Goal: Task Accomplishment & Management: Complete application form

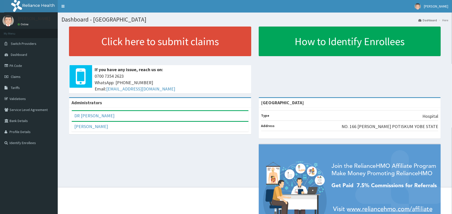
click at [31, 79] on link "Claims" at bounding box center [29, 76] width 58 height 11
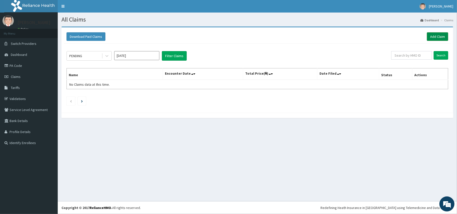
click at [444, 34] on link "Add Claim" at bounding box center [437, 36] width 21 height 9
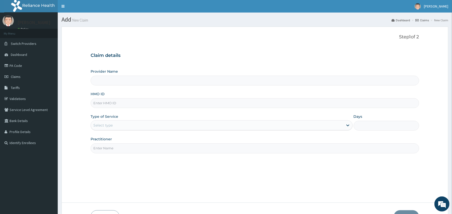
type input "[GEOGRAPHIC_DATA]"
click at [252, 79] on input "[GEOGRAPHIC_DATA]" at bounding box center [255, 81] width 328 height 10
click at [219, 105] on input "HMO ID" at bounding box center [255, 103] width 328 height 10
type input "G"
click at [117, 103] on input "HMO ID" at bounding box center [255, 103] width 328 height 10
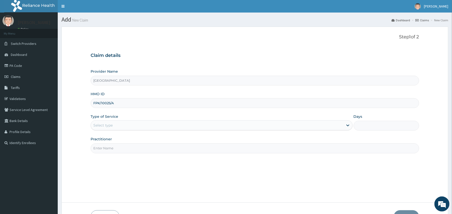
type input "FPK/10025/A"
click at [107, 116] on label "Type of Service" at bounding box center [105, 116] width 28 height 5
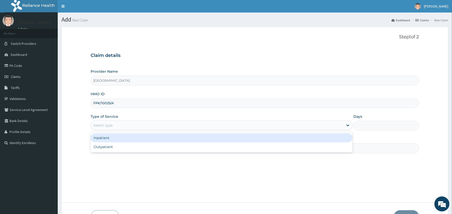
click at [108, 123] on div "Select type" at bounding box center [102, 125] width 19 height 5
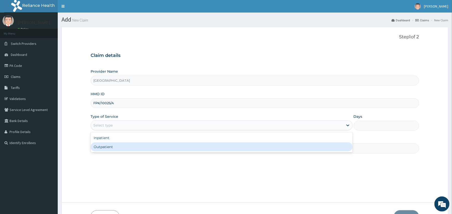
click at [108, 146] on div "Outpatient" at bounding box center [222, 146] width 262 height 9
type input "1"
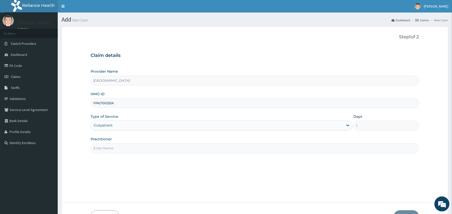
click at [175, 147] on input "Practitioner" at bounding box center [255, 148] width 328 height 10
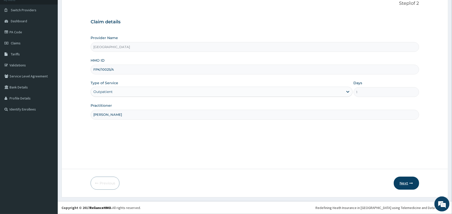
type input "DR MOHD BADEJO"
click at [408, 185] on button "Next" at bounding box center [406, 183] width 25 height 13
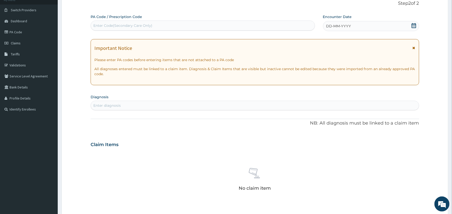
click at [413, 49] on icon at bounding box center [413, 48] width 3 height 4
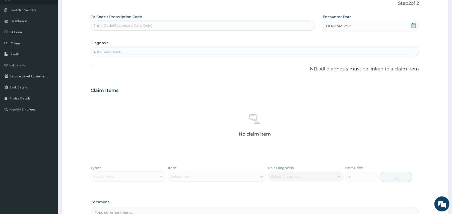
click at [415, 27] on icon at bounding box center [413, 25] width 5 height 5
click at [341, 64] on div "10" at bounding box center [343, 66] width 8 height 8
click at [219, 55] on div "Enter diagnosis" at bounding box center [255, 52] width 328 height 10
type input "MALARIA"
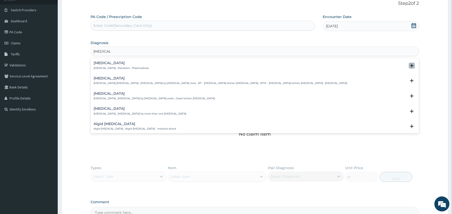
click at [410, 66] on icon "open select status" at bounding box center [412, 66] width 4 height 4
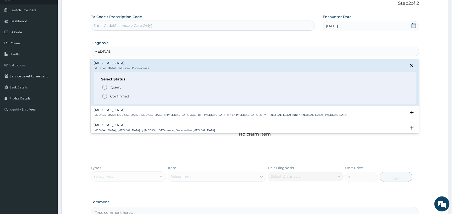
click at [107, 95] on circle "status option filled" at bounding box center [104, 96] width 5 height 5
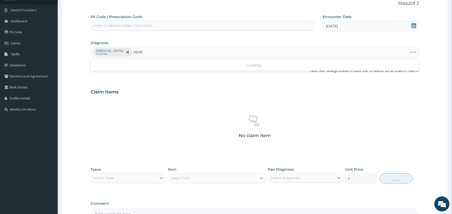
type input "HEMIP"
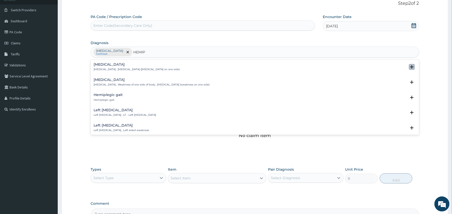
click at [410, 68] on icon "open select status" at bounding box center [412, 67] width 4 height 4
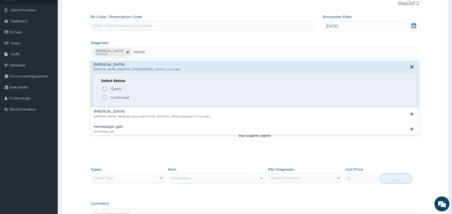
click at [117, 96] on p "Confirmed" at bounding box center [119, 97] width 19 height 5
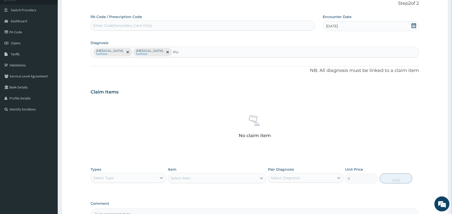
type input "PUD"
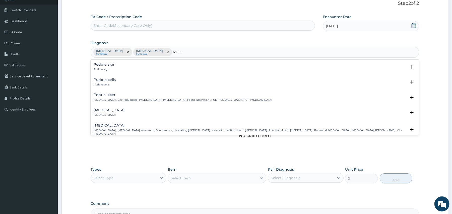
click at [407, 101] on div "Peptic ulcer Peptic ulcer , Gastroduodenal ulcer , Peptic ulcer disease , Pepti…" at bounding box center [255, 97] width 322 height 9
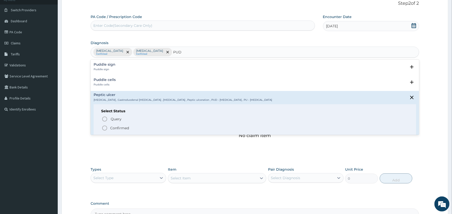
click at [107, 129] on icon "status option filled" at bounding box center [105, 128] width 6 height 6
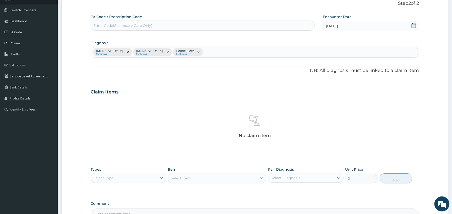
click at [117, 176] on div "Select Type" at bounding box center [129, 178] width 76 height 10
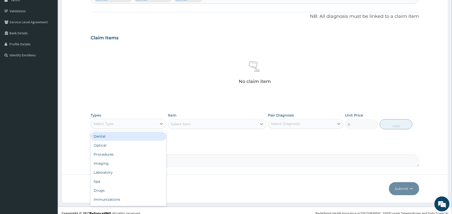
scroll to position [94, 0]
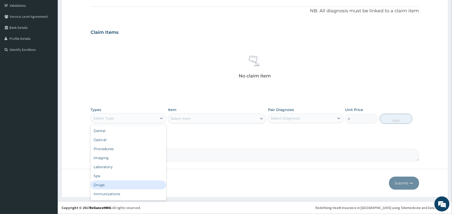
click at [132, 187] on div "Drugs" at bounding box center [129, 185] width 76 height 9
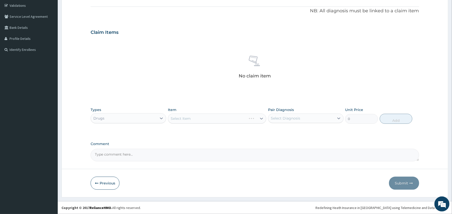
click at [205, 117] on div "Select Item" at bounding box center [217, 119] width 98 height 10
click at [205, 120] on div "Select Item" at bounding box center [217, 119] width 98 height 10
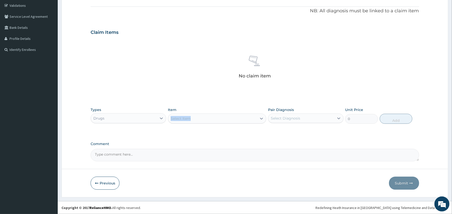
click at [205, 120] on div "Select Item" at bounding box center [212, 119] width 89 height 8
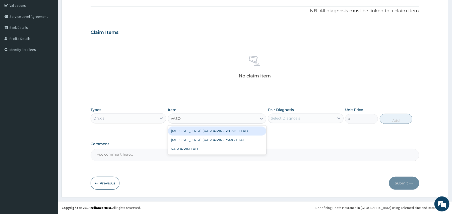
type input "VASOP"
click at [218, 132] on div "ASPIRIN (VASOPRIN) 300MG 1 TAB" at bounding box center [217, 131] width 98 height 9
type input "50"
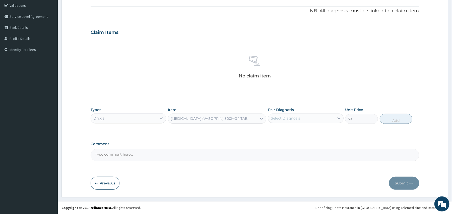
click at [226, 118] on div "ASPIRIN (VASOPRIN) 300MG 1 TAB" at bounding box center [209, 118] width 77 height 5
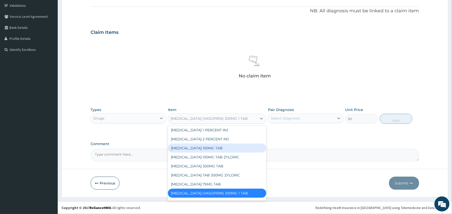
scroll to position [52, 0]
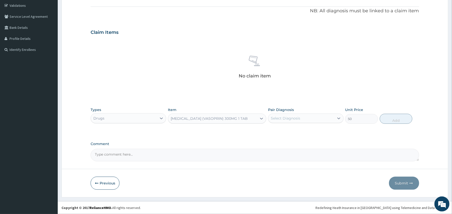
click at [234, 115] on div "ASPIRIN (VASOPRIN) 300MG 1 TAB" at bounding box center [212, 119] width 89 height 8
click at [259, 118] on icon at bounding box center [261, 118] width 5 height 5
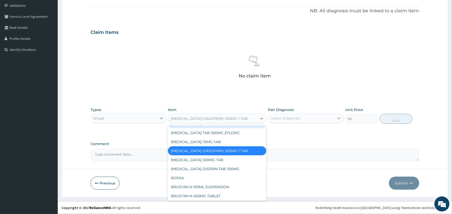
click at [225, 117] on div "ASPIRIN (VASOPRIN) 300MG 1 TAB" at bounding box center [209, 118] width 77 height 5
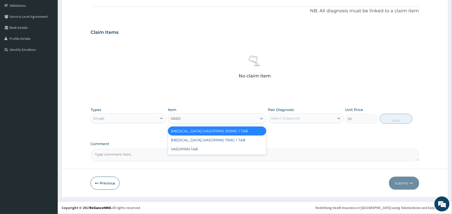
type input "VASOP"
click at [218, 137] on div "ASPIRIN (VASOPRIN) 75MG 1 TAB" at bounding box center [217, 140] width 98 height 9
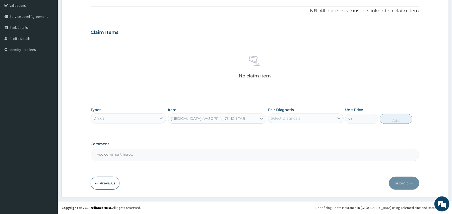
click at [220, 120] on div "ASPIRIN (VASOPRIN) 75MG 1 TAB" at bounding box center [208, 118] width 75 height 5
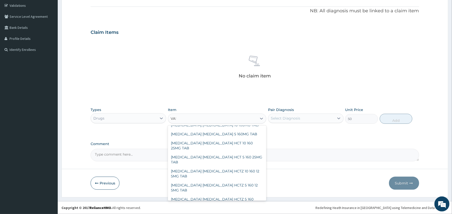
scroll to position [0, 0]
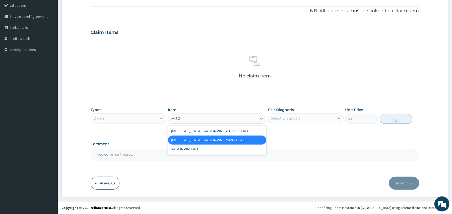
type input "VASOP"
click at [217, 147] on div "VASOPRIN TAB" at bounding box center [217, 149] width 98 height 9
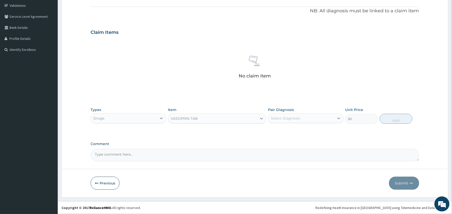
click at [227, 114] on div "Item option VASOPRIN TAB, selected. Select is focused ,type to refine list, pre…" at bounding box center [217, 115] width 98 height 17
click at [227, 116] on div "VASOPRIN TAB" at bounding box center [212, 119] width 89 height 8
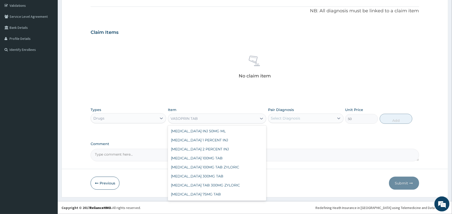
scroll to position [4237, 0]
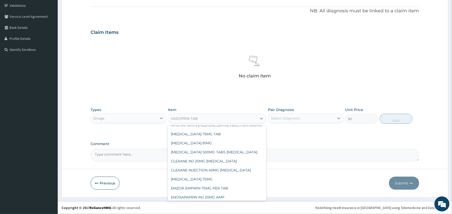
click at [285, 117] on div "Select Diagnosis" at bounding box center [285, 118] width 29 height 5
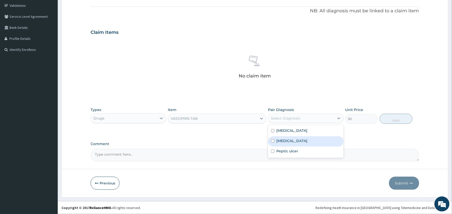
click at [273, 140] on input "checkbox" at bounding box center [272, 140] width 3 height 3
checkbox input "true"
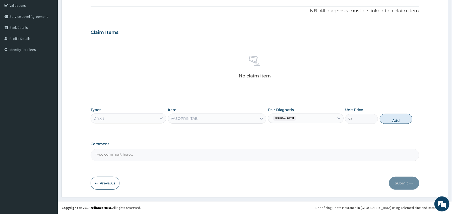
click at [402, 121] on button "Add" at bounding box center [396, 119] width 33 height 10
type input "0"
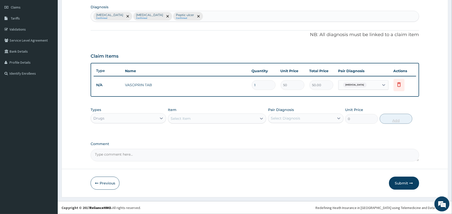
scroll to position [69, 0]
type input "14"
type input "700.00"
type input "14"
click at [248, 142] on label "Comment" at bounding box center [255, 144] width 328 height 4
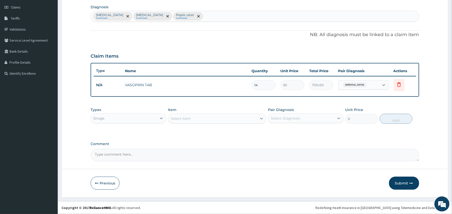
click at [248, 149] on textarea "Comment" at bounding box center [255, 155] width 328 height 13
click at [221, 116] on div "Select Item" at bounding box center [212, 119] width 89 height 8
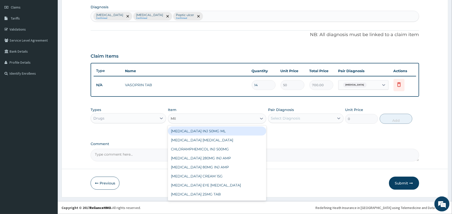
type input "MILK"
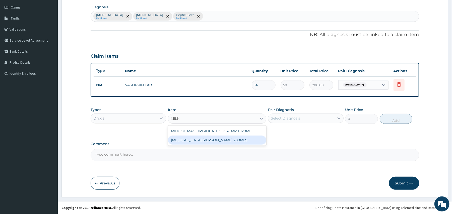
click at [220, 138] on div "MILK OF MAGNESIA PHILIP 200MLS" at bounding box center [217, 140] width 98 height 9
type input "4450"
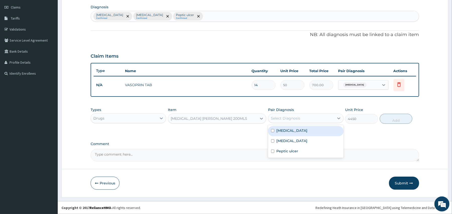
click at [275, 121] on div "Select Diagnosis" at bounding box center [301, 118] width 66 height 8
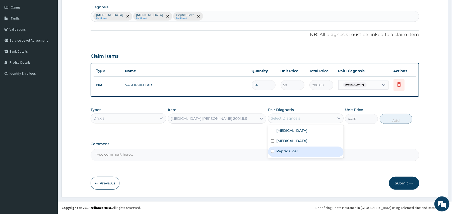
click at [273, 151] on input "checkbox" at bounding box center [272, 151] width 3 height 3
checkbox input "true"
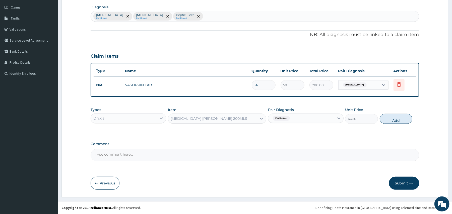
click at [391, 124] on button "Add" at bounding box center [396, 119] width 33 height 10
type input "0"
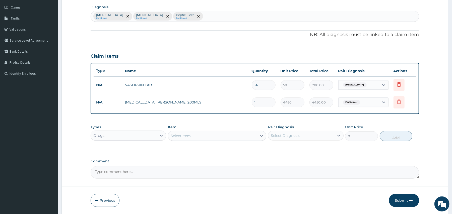
click at [229, 140] on div "Select Item" at bounding box center [217, 136] width 98 height 10
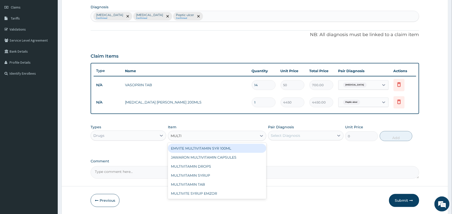
type input "MULTIV"
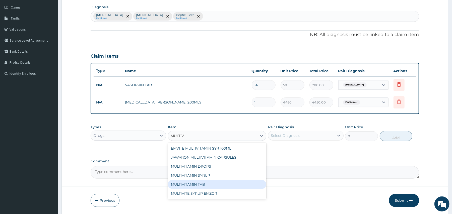
click at [218, 182] on div "MULTIVITAMIN TAB" at bounding box center [217, 184] width 98 height 9
type input "50"
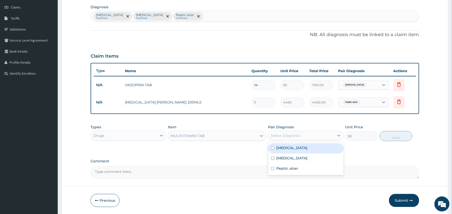
click at [310, 137] on div "Select Diagnosis" at bounding box center [301, 136] width 66 height 8
click at [274, 151] on div "Malaria" at bounding box center [306, 148] width 76 height 10
checkbox input "true"
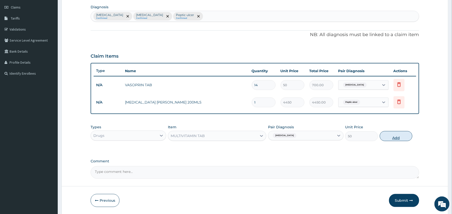
click at [403, 136] on button "Add" at bounding box center [396, 136] width 33 height 10
type input "0"
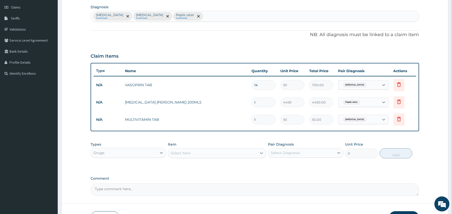
type input "10"
type input "500.00"
type input "10"
click at [217, 153] on div "Select Item" at bounding box center [212, 153] width 89 height 8
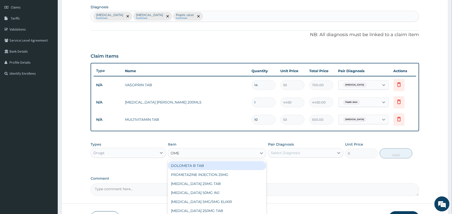
type input "OMEP"
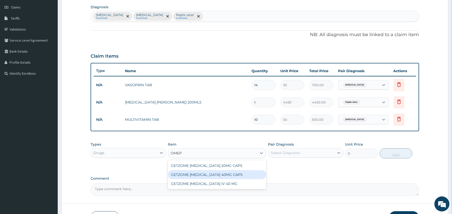
click at [227, 173] on div "GETZOME OMEPRAZOLE 40MG CAPS" at bounding box center [217, 174] width 98 height 9
type input "100"
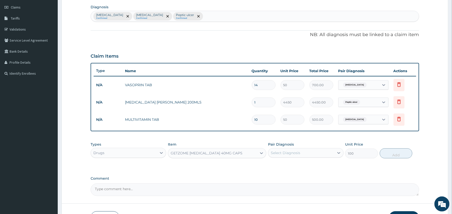
click at [294, 155] on div "Select Diagnosis" at bounding box center [285, 153] width 29 height 5
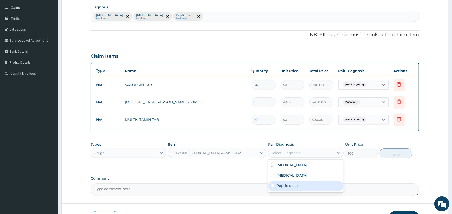
click at [275, 188] on div "Peptic ulcer" at bounding box center [306, 186] width 76 height 10
checkbox input "true"
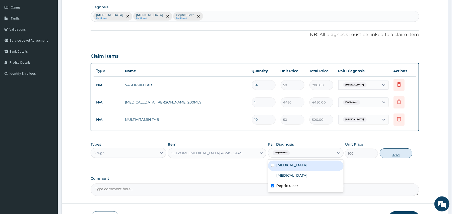
click at [396, 153] on button "Add" at bounding box center [396, 154] width 33 height 10
type input "0"
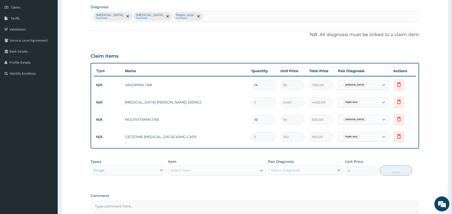
type input "10"
type input "1000.00"
type input "10"
click at [238, 170] on div "Select Item" at bounding box center [212, 171] width 89 height 8
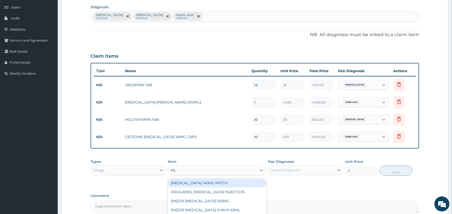
type input "PAL"
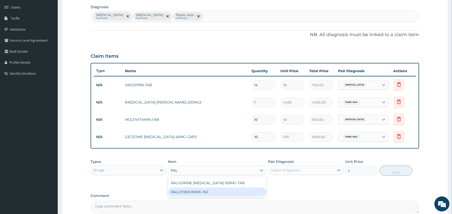
click at [227, 191] on div "PALUTHER 80MG INJ" at bounding box center [217, 192] width 98 height 9
type input "850"
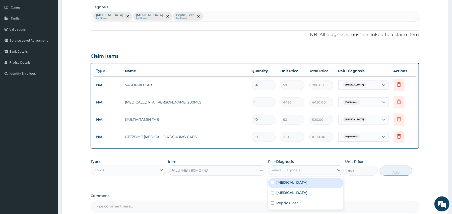
click at [284, 170] on div "Select Diagnosis" at bounding box center [285, 170] width 29 height 5
click at [272, 183] on input "checkbox" at bounding box center [272, 182] width 3 height 3
checkbox input "true"
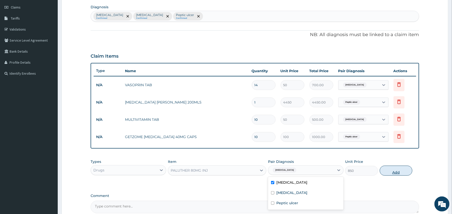
click at [393, 174] on button "Add" at bounding box center [396, 171] width 33 height 10
type input "0"
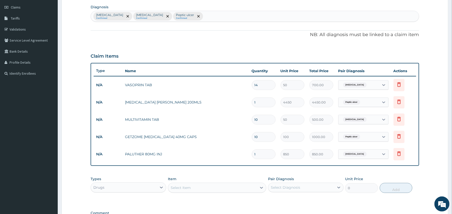
type input "0.00"
type input "6"
type input "5100.00"
type input "6"
click at [208, 189] on div "Select Item" at bounding box center [212, 188] width 89 height 8
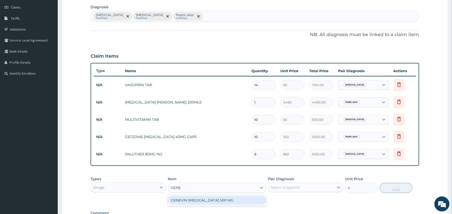
scroll to position [139, 0]
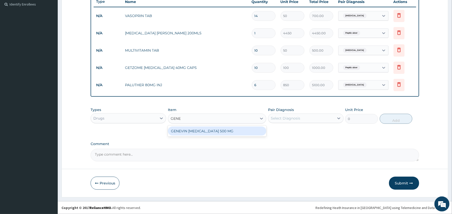
type input "GENE"
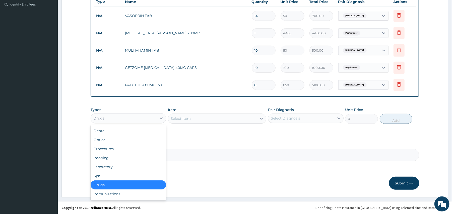
click at [155, 115] on div "Drugs" at bounding box center [124, 118] width 66 height 8
click at [146, 149] on div "Procedures" at bounding box center [129, 148] width 76 height 9
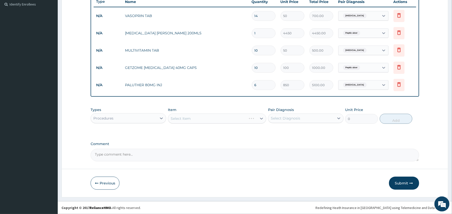
click at [213, 121] on div "Select Item" at bounding box center [217, 119] width 98 height 10
click at [213, 121] on div "Select Item" at bounding box center [212, 119] width 89 height 8
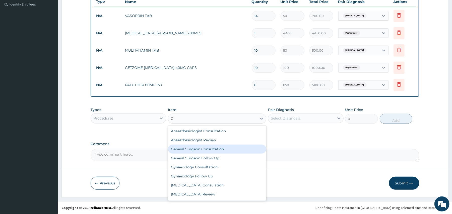
type input "GP"
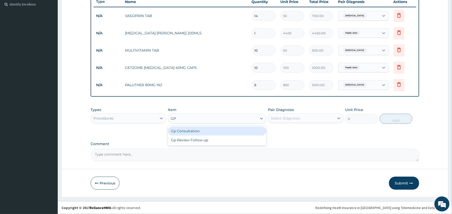
click at [213, 131] on div "Gp Consultation" at bounding box center [217, 131] width 98 height 9
type input "2000"
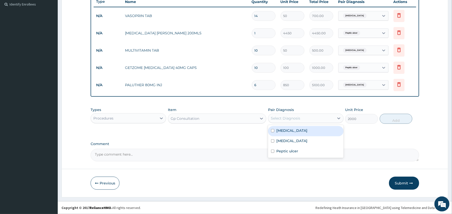
click at [294, 116] on div "Select Diagnosis" at bounding box center [285, 118] width 29 height 5
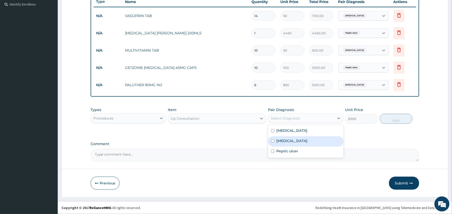
drag, startPoint x: 271, startPoint y: 130, endPoint x: 271, endPoint y: 139, distance: 8.8
click at [271, 139] on div "Malaria Hemiplegia Peptic ulcer" at bounding box center [306, 141] width 76 height 33
click at [271, 139] on div "Hemiplegia" at bounding box center [306, 141] width 76 height 10
checkbox input "true"
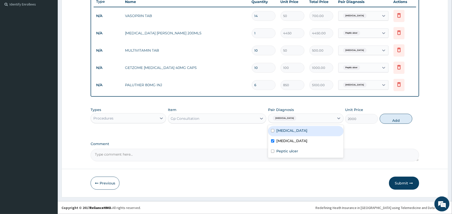
click at [272, 132] on div "Malaria" at bounding box center [306, 131] width 76 height 10
checkbox input "true"
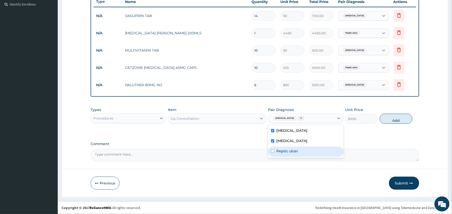
click at [274, 152] on input "checkbox" at bounding box center [272, 151] width 3 height 3
checkbox input "true"
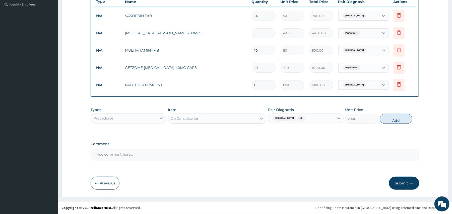
click at [388, 120] on button "Add" at bounding box center [396, 119] width 33 height 10
type input "0"
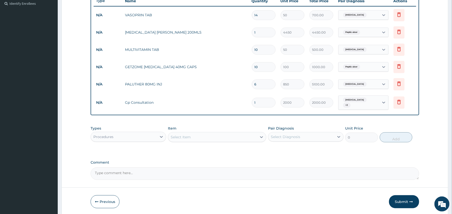
scroll to position [150, 0]
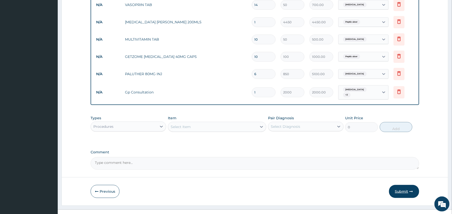
click at [398, 188] on button "Submit" at bounding box center [404, 191] width 30 height 13
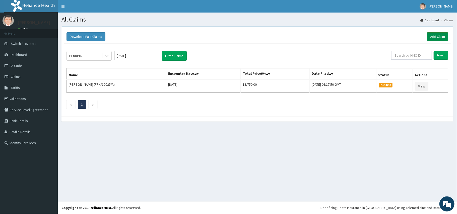
click at [439, 38] on link "Add Claim" at bounding box center [437, 36] width 21 height 9
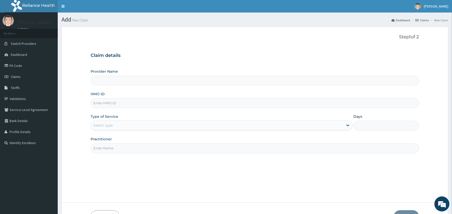
click at [262, 98] on div "HMO ID" at bounding box center [255, 100] width 328 height 17
click at [262, 105] on input "HMO ID" at bounding box center [255, 103] width 328 height 10
type input "[GEOGRAPHIC_DATA]"
